Goal: Transaction & Acquisition: Purchase product/service

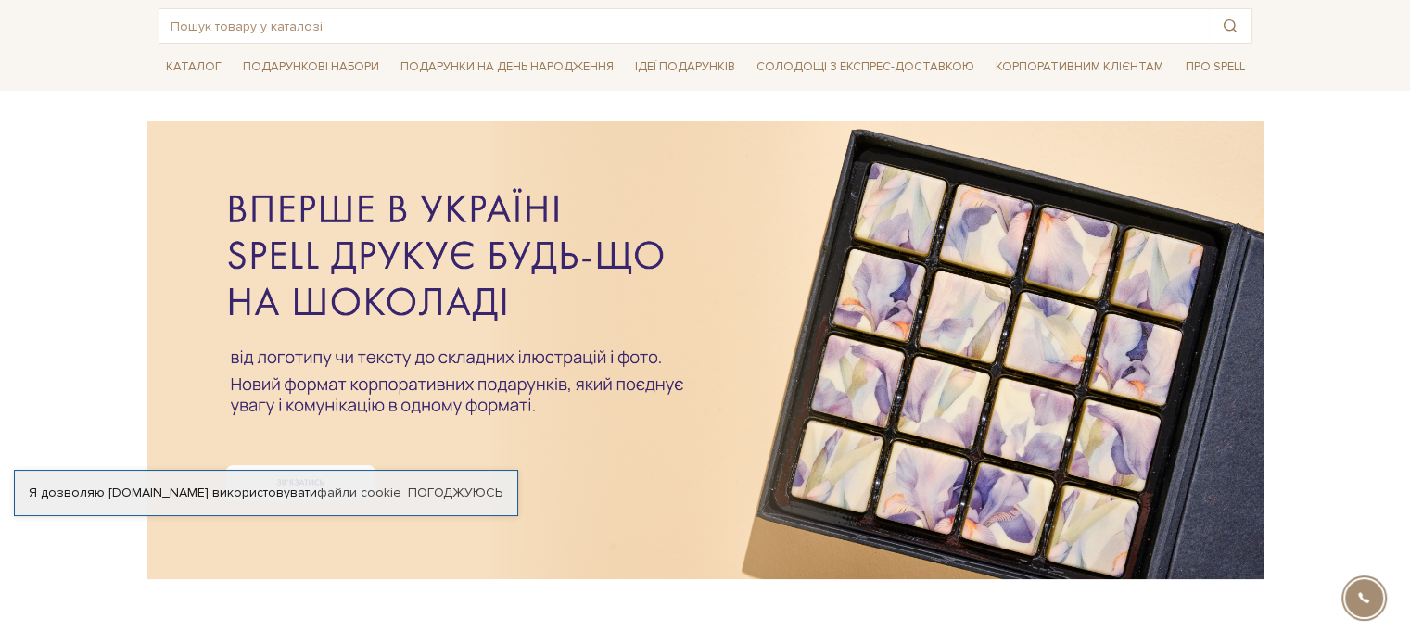
scroll to position [185, 0]
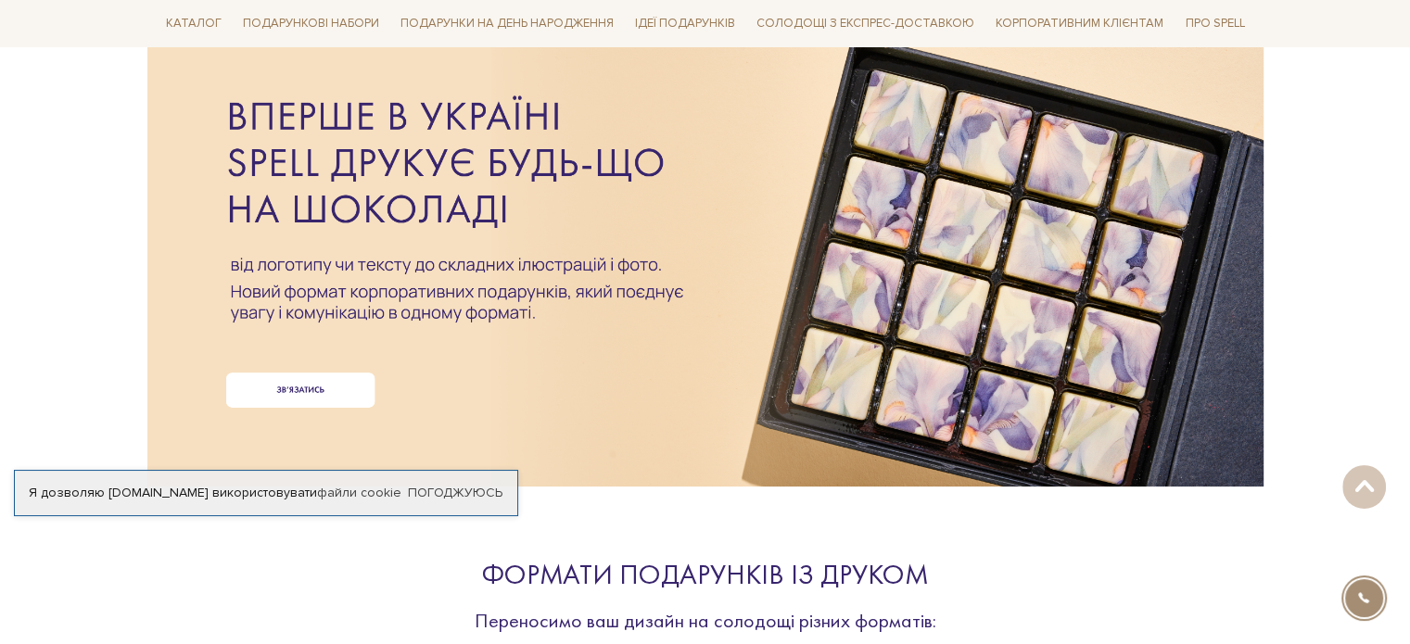
drag, startPoint x: 330, startPoint y: 485, endPoint x: 319, endPoint y: 557, distance: 73.2
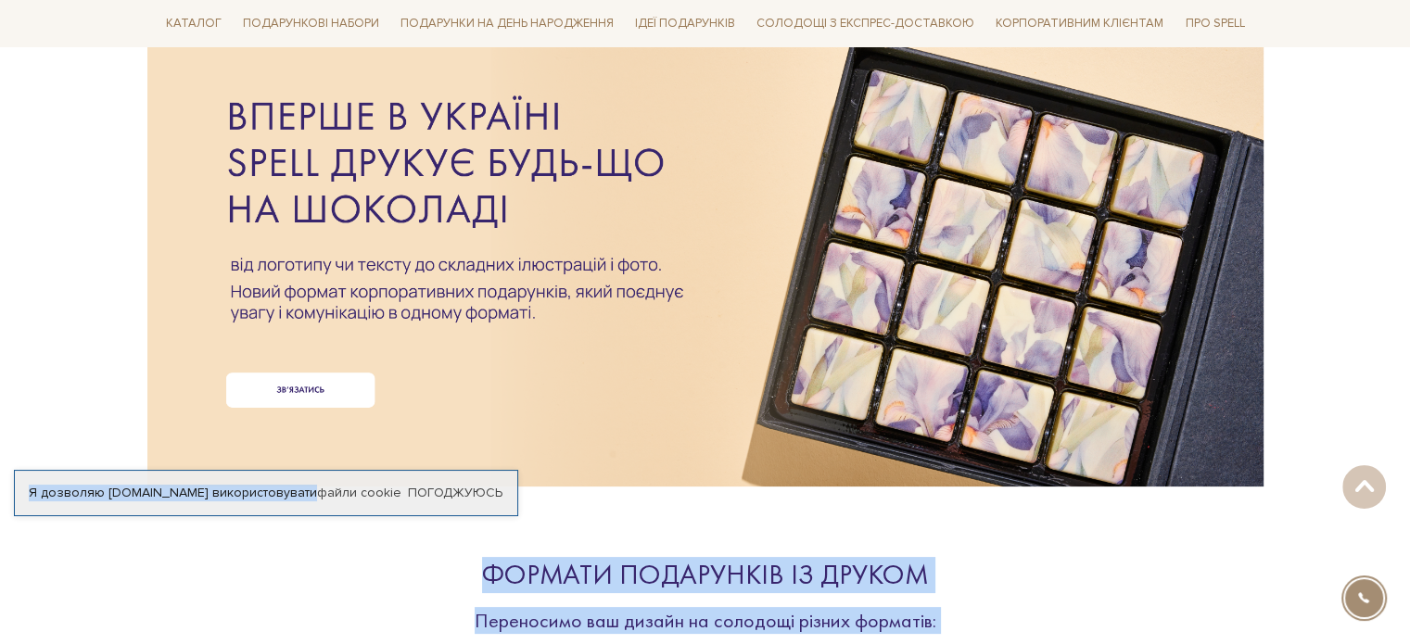
drag, startPoint x: 287, startPoint y: 507, endPoint x: 264, endPoint y: 372, distance: 137.4
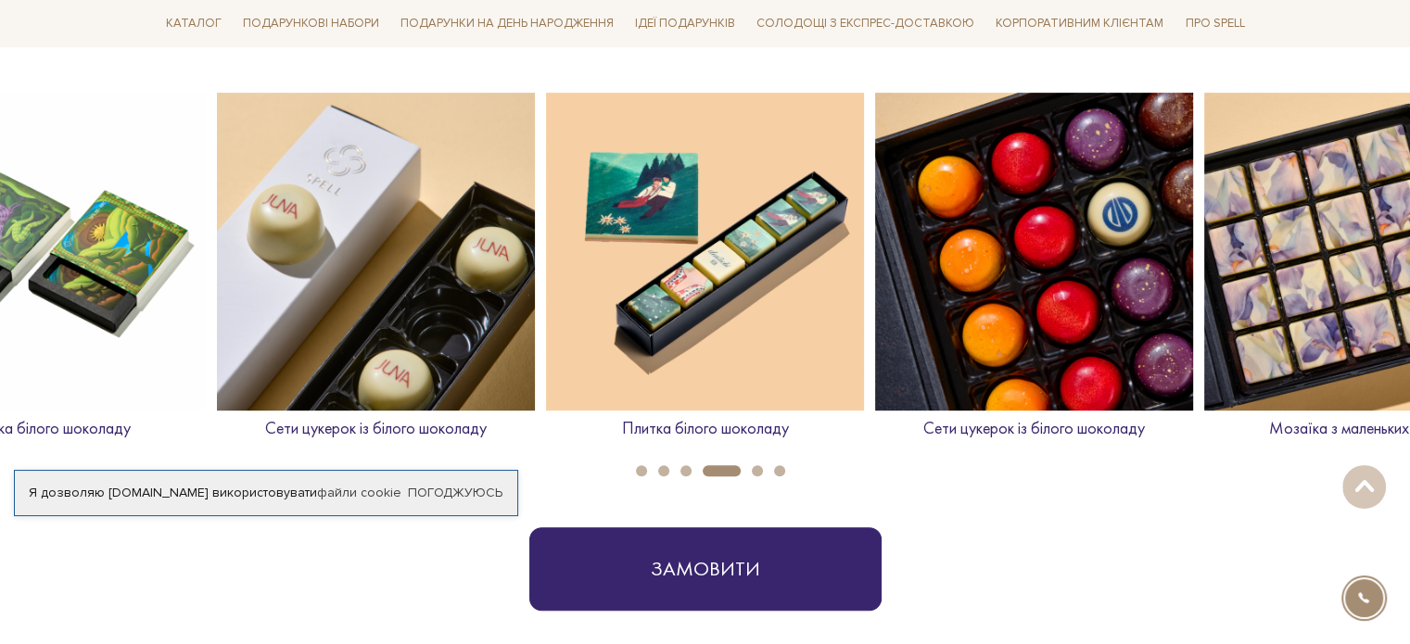
scroll to position [742, 0]
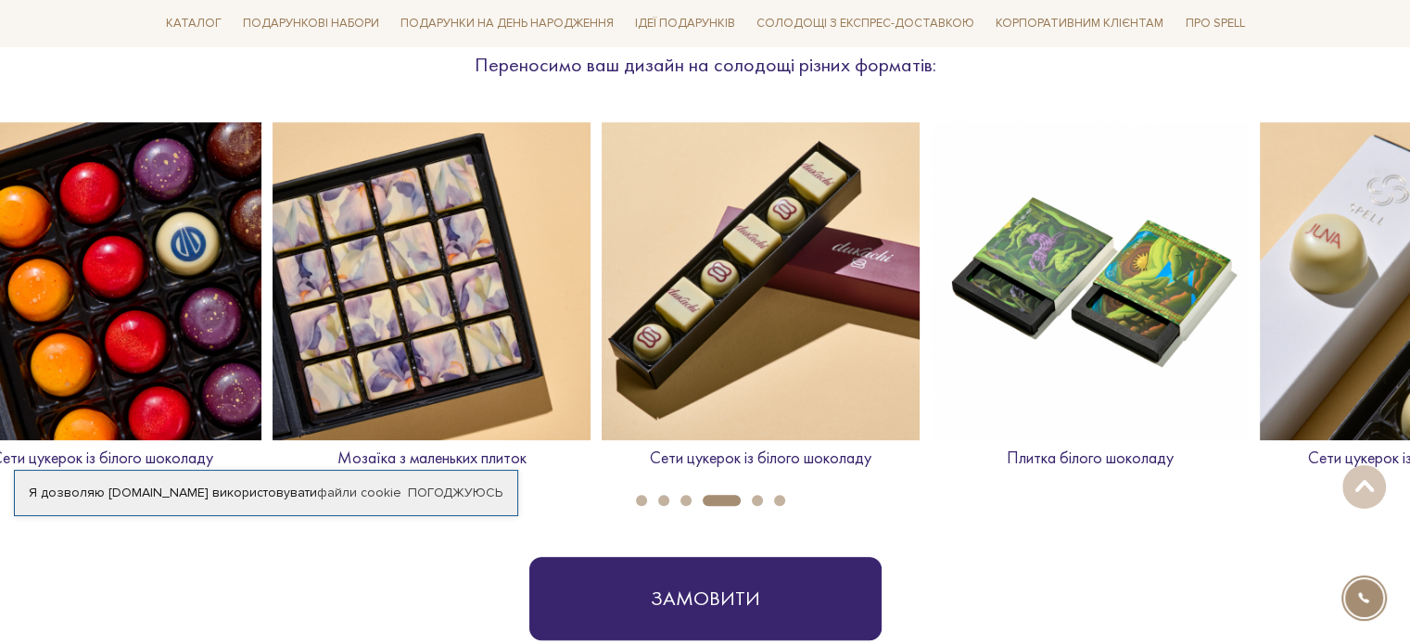
drag, startPoint x: 1113, startPoint y: 285, endPoint x: 178, endPoint y: 291, distance: 934.8
click at [178, 291] on img at bounding box center [102, 281] width 318 height 318
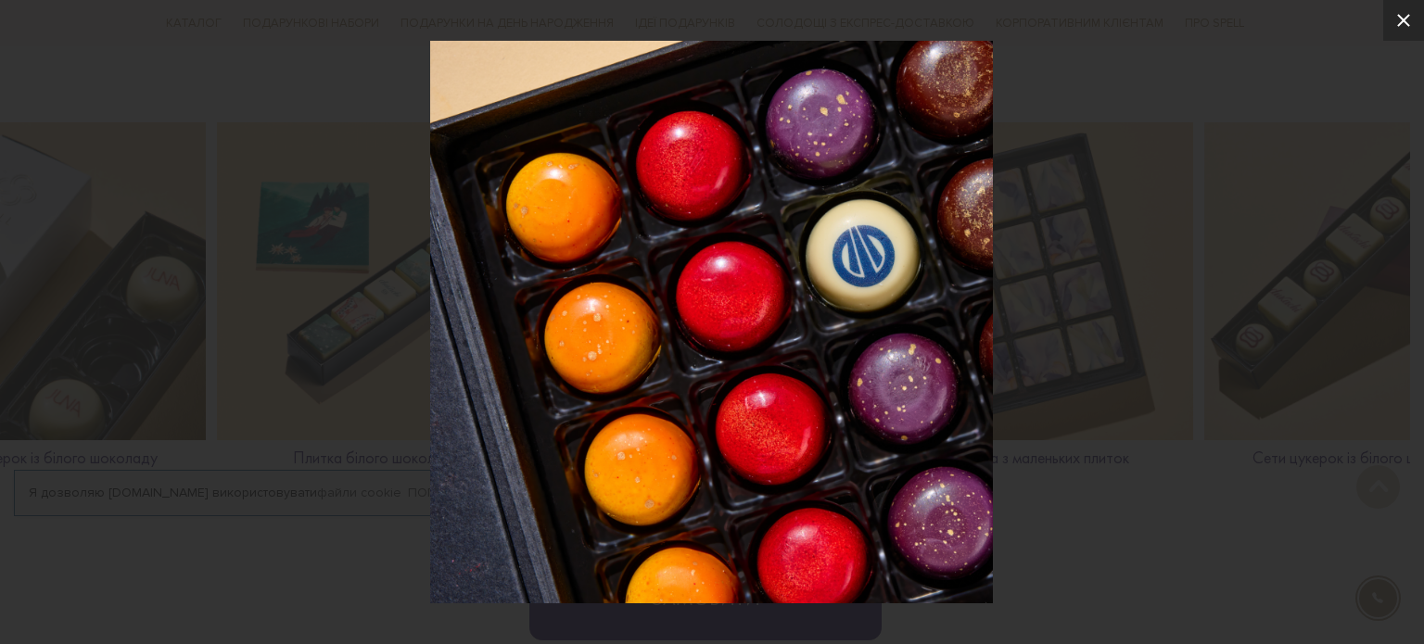
click at [1392, 32] on button at bounding box center [1404, 20] width 41 height 41
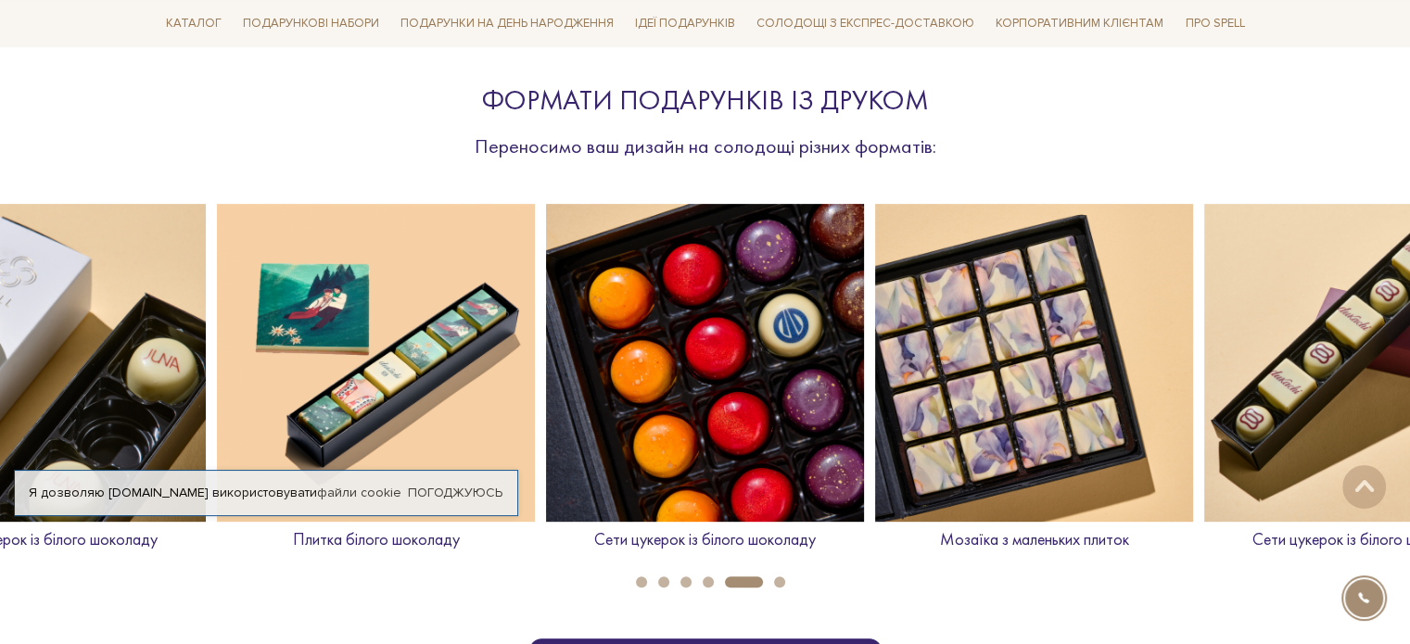
scroll to position [649, 0]
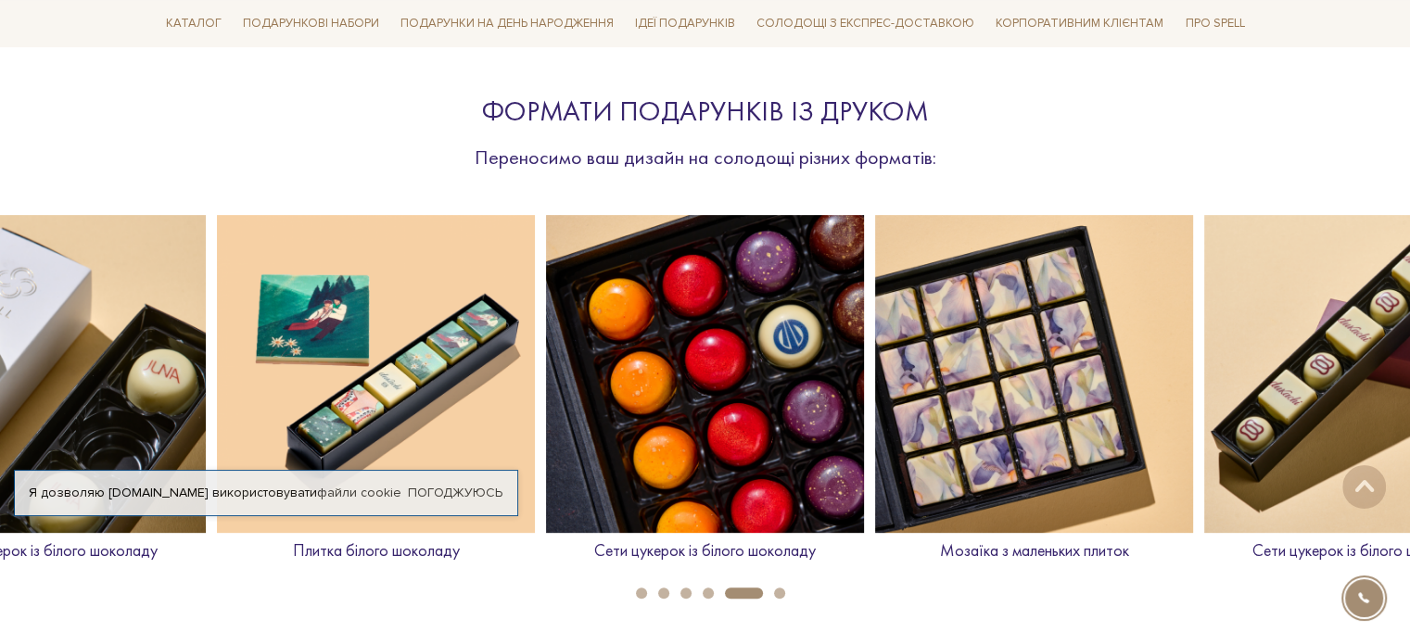
drag, startPoint x: 713, startPoint y: 591, endPoint x: 743, endPoint y: 596, distance: 30.2
click at [716, 592] on li "5" at bounding box center [738, 593] width 49 height 11
drag, startPoint x: 743, startPoint y: 596, endPoint x: 788, endPoint y: 596, distance: 45.4
click at [788, 596] on ul "1 2 3 4 5 6" at bounding box center [705, 589] width 1410 height 20
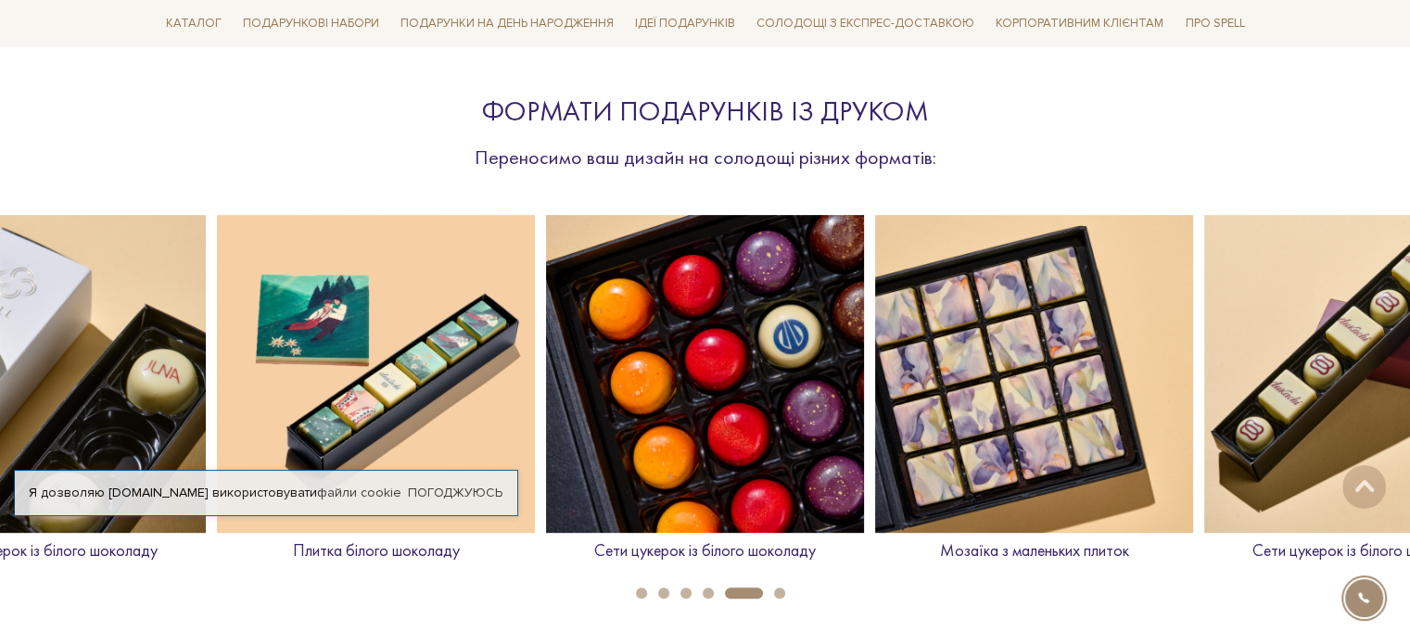
click at [776, 598] on button "6" at bounding box center [779, 593] width 11 height 11
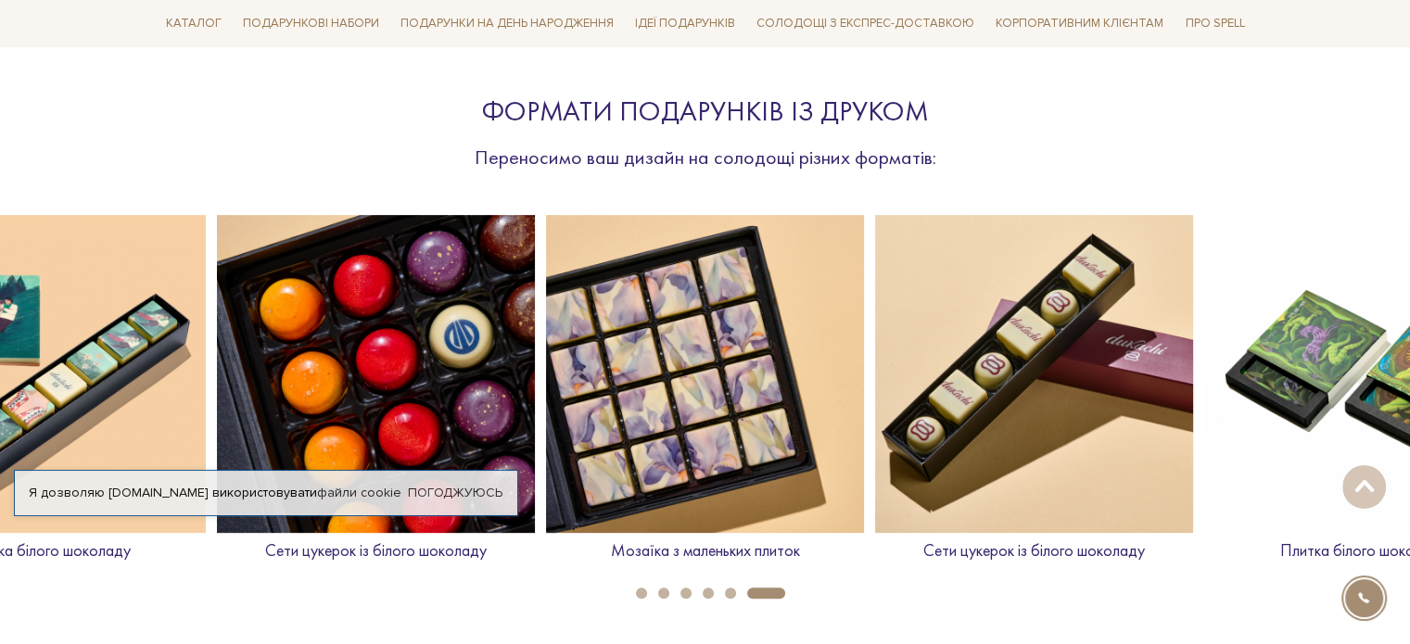
click at [664, 589] on button "2" at bounding box center [663, 593] width 11 height 11
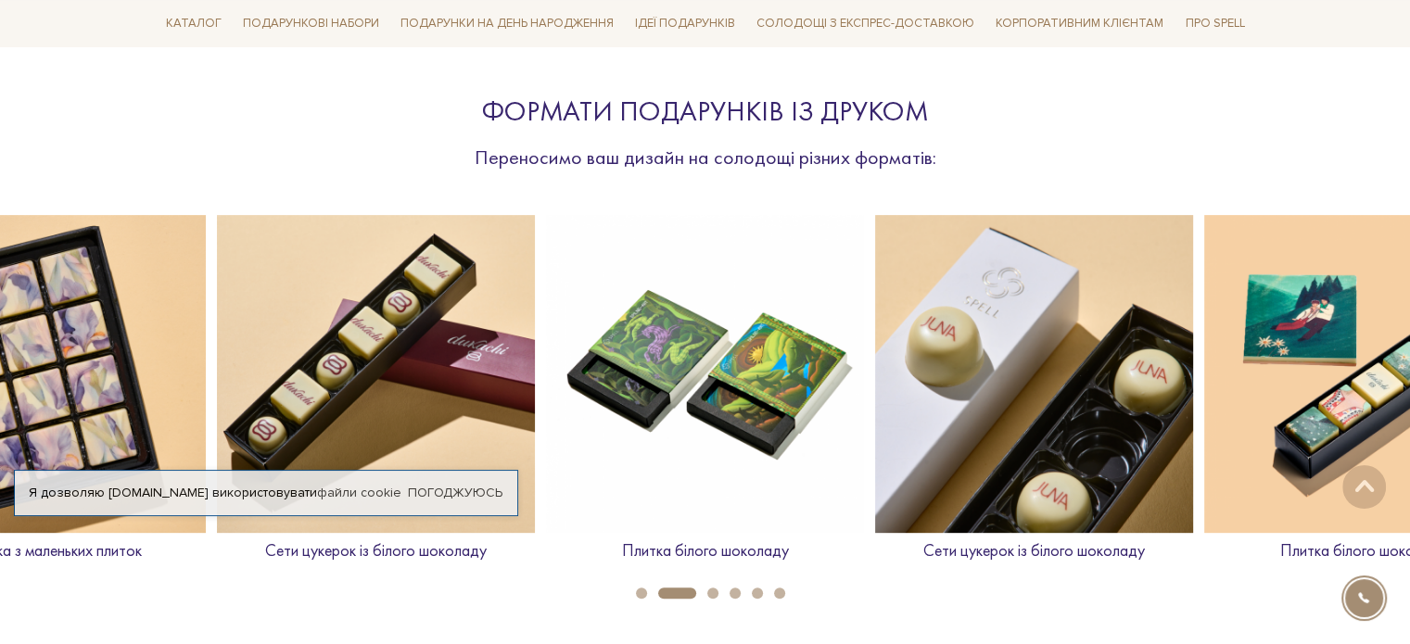
click at [650, 589] on li "2" at bounding box center [671, 593] width 49 height 11
click at [701, 589] on li "3" at bounding box center [707, 593] width 22 height 11
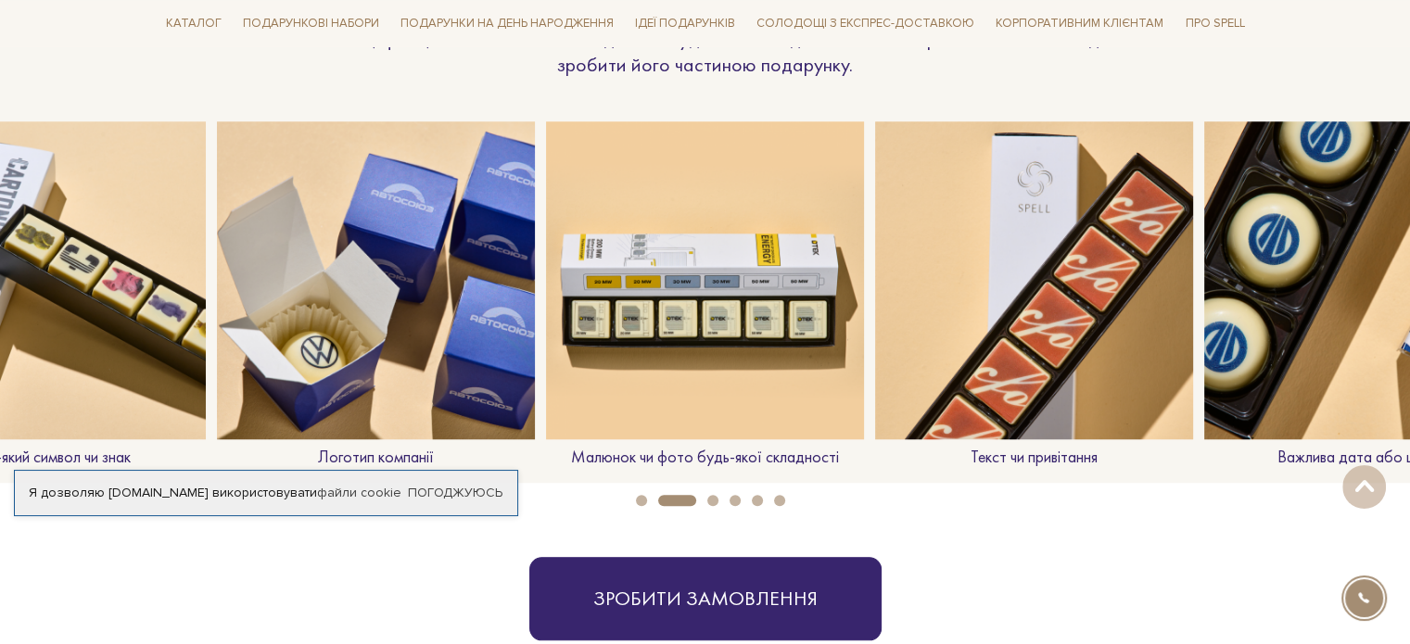
scroll to position [1576, 0]
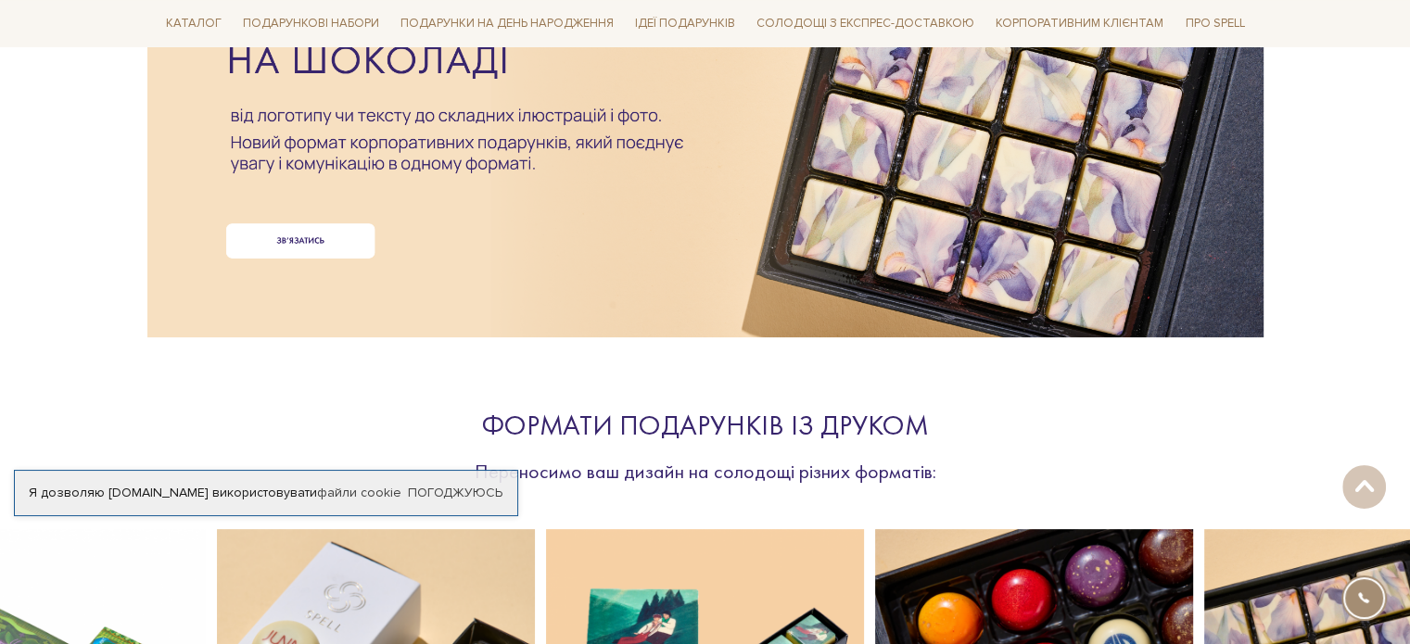
scroll to position [0, 0]
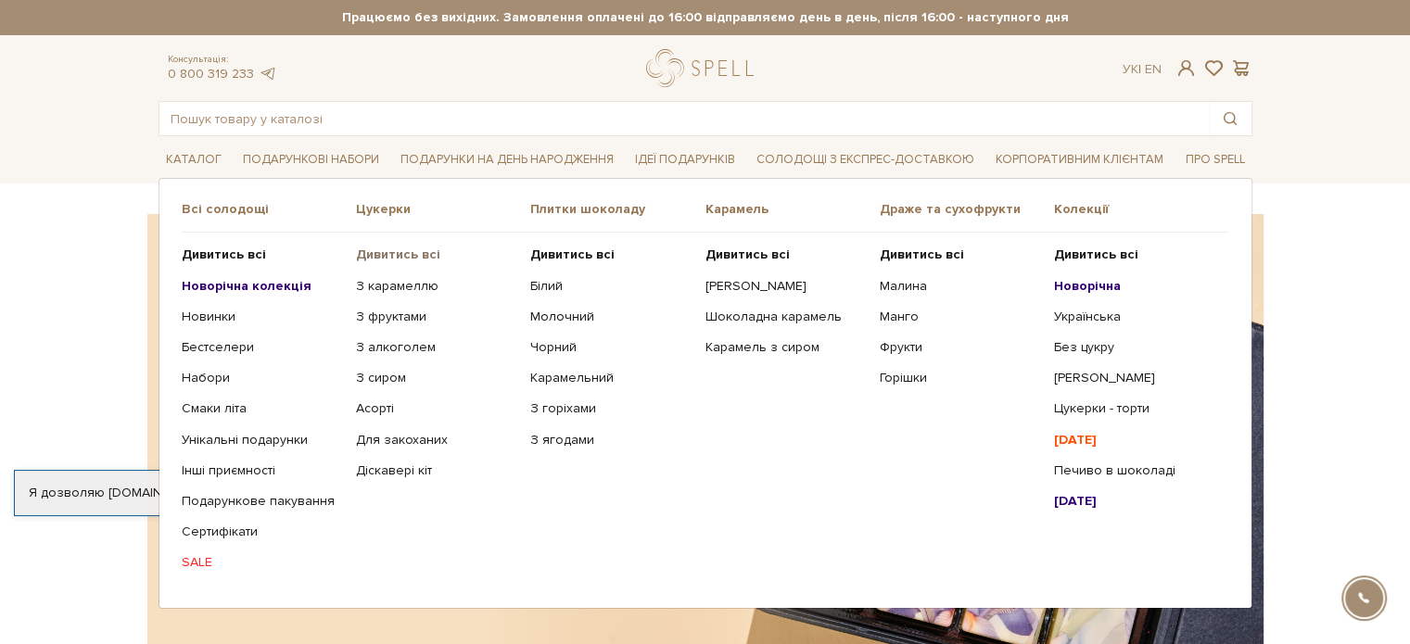
click at [397, 253] on b "Дивитись всі" at bounding box center [398, 255] width 84 height 16
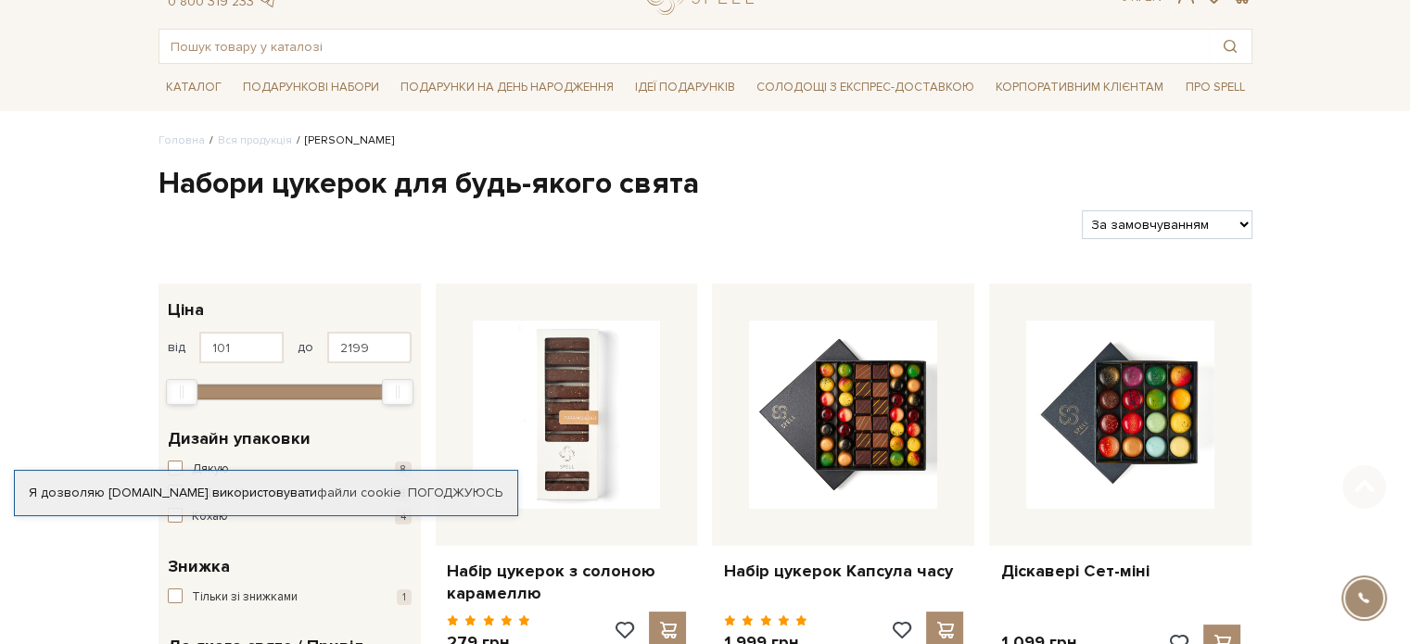
scroll to position [278, 0]
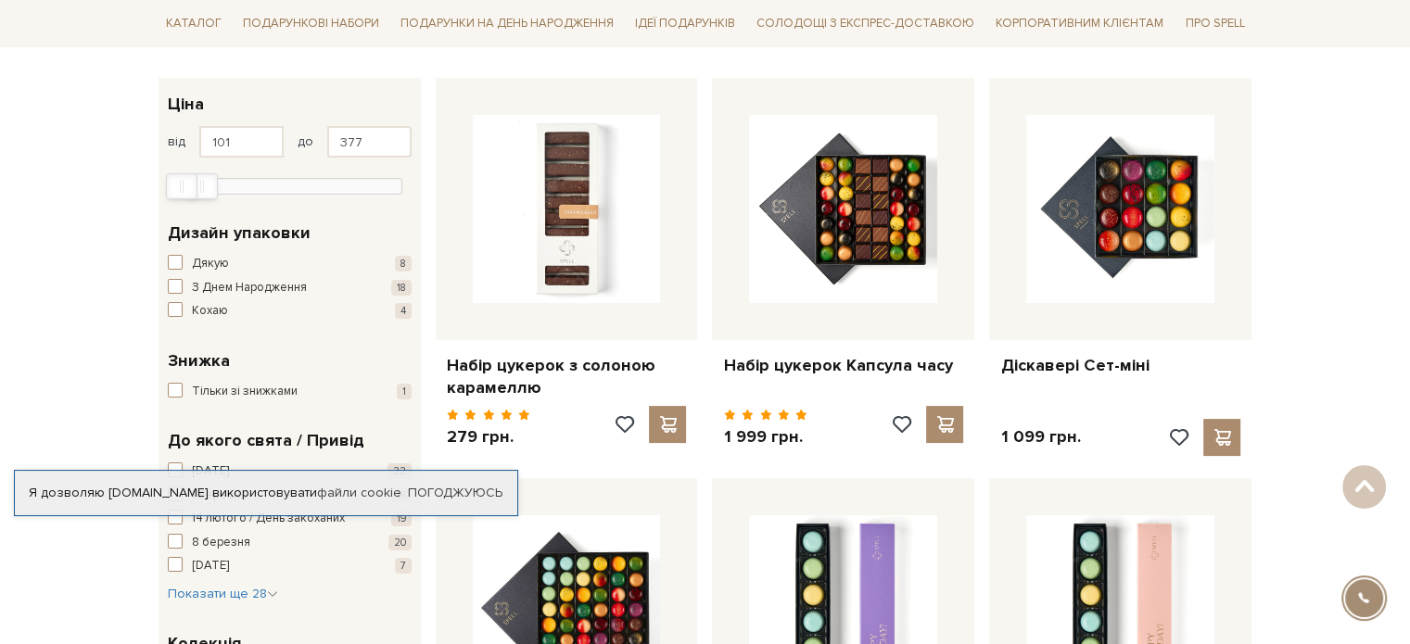
drag, startPoint x: 393, startPoint y: 184, endPoint x: 198, endPoint y: 203, distance: 196.6
click at [198, 203] on div "101 - 377 грн. Ціна від 101 до 377 101 626 1,2 тис. 1,7 тис. 2,2 тис. Виберіть …" at bounding box center [290, 142] width 262 height 129
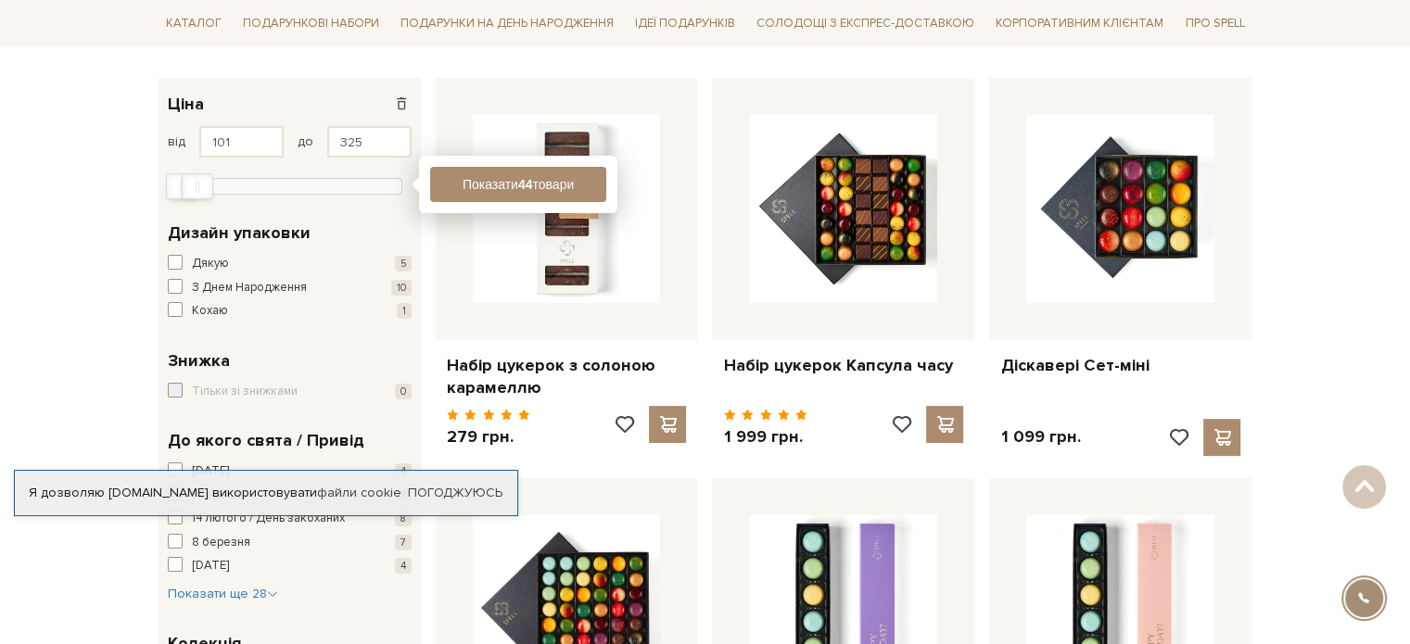
type input "317"
click at [191, 195] on div "Max" at bounding box center [196, 186] width 30 height 24
click at [568, 188] on button "Показати 18 товарів" at bounding box center [518, 184] width 176 height 35
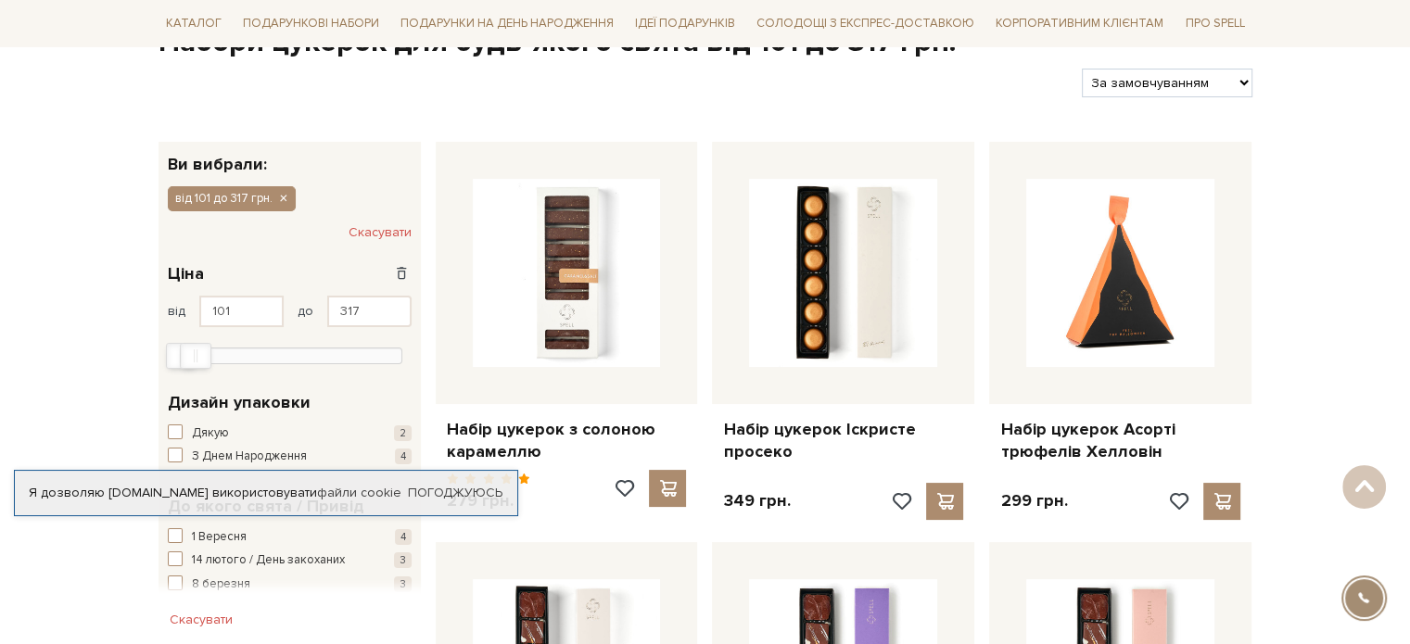
scroll to position [185, 0]
